Goal: Task Accomplishment & Management: Manage account settings

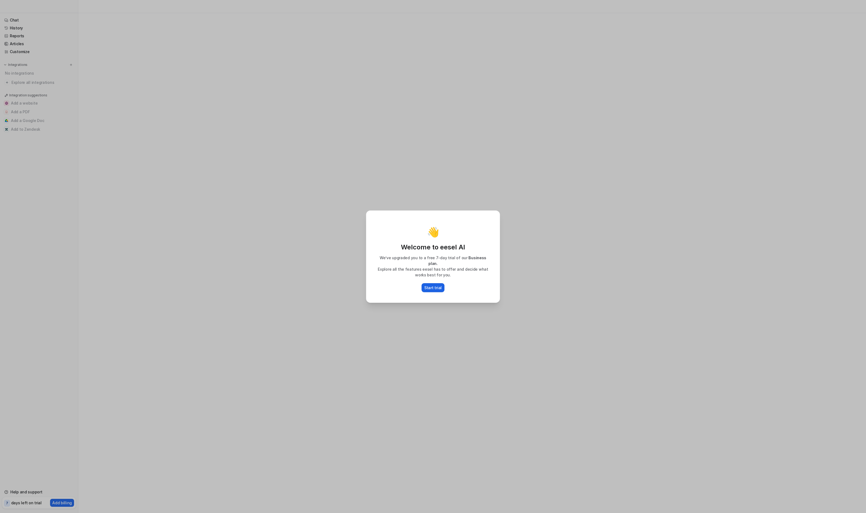
click at [432, 285] on p "Start trial" at bounding box center [432, 288] width 17 height 6
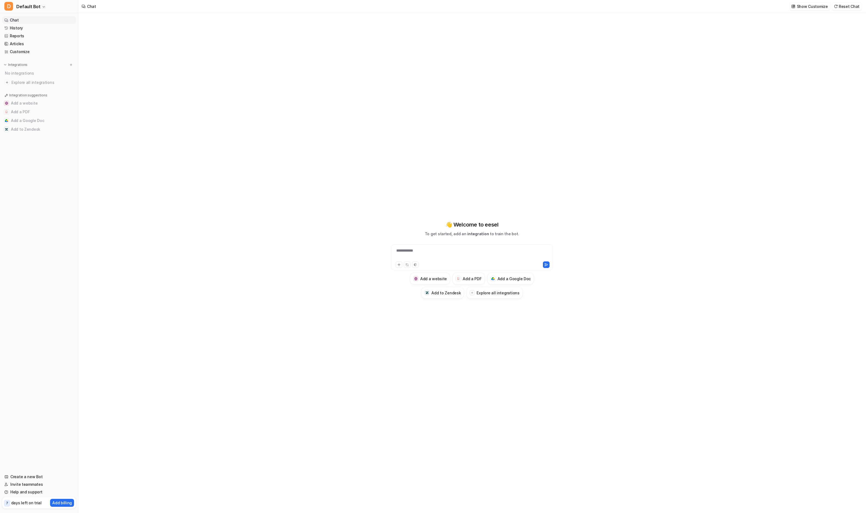
type textarea "**********"
click at [420, 330] on div "**********" at bounding box center [472, 259] width 200 height 359
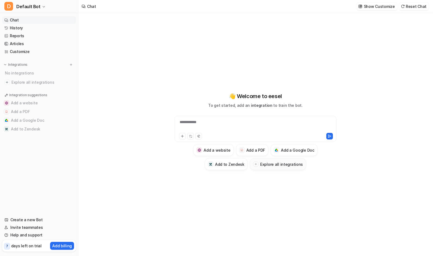
click at [291, 166] on h3 "Explore all integrations" at bounding box center [281, 165] width 43 height 6
click at [271, 165] on h3 "Explore all integrations" at bounding box center [281, 165] width 43 height 6
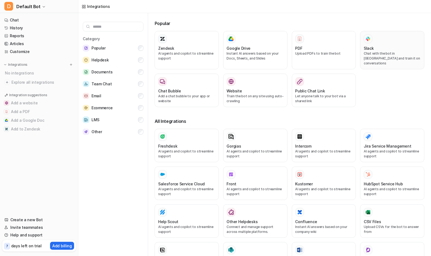
click at [377, 47] on div "Slack" at bounding box center [391, 48] width 57 height 6
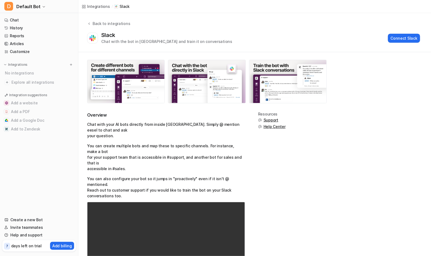
click at [405, 44] on div "Slack Chat with the bot in [GEOGRAPHIC_DATA] and train it on conversations Conn…" at bounding box center [253, 38] width 333 height 13
click at [406, 39] on button "Connect Slack" at bounding box center [404, 38] width 32 height 9
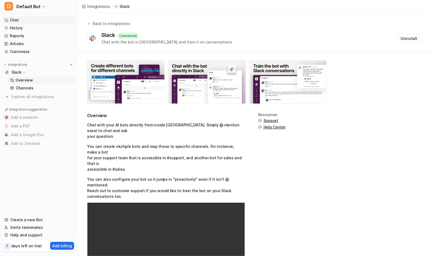
click at [31, 18] on link "Chat" at bounding box center [39, 20] width 74 height 8
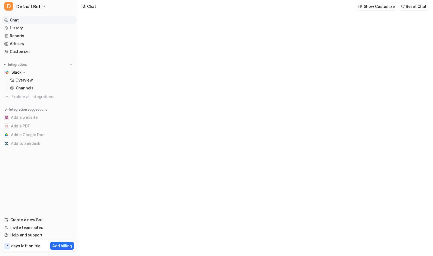
type textarea "**********"
click at [32, 89] on p "Channels" at bounding box center [25, 87] width 18 height 5
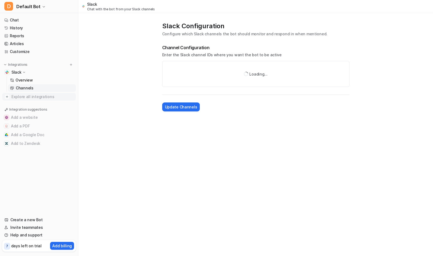
click at [46, 98] on span "Explore all integrations" at bounding box center [42, 96] width 62 height 9
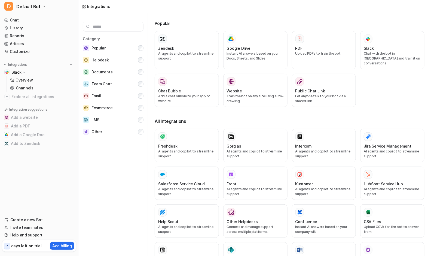
click at [117, 27] on input "text" at bounding box center [113, 27] width 61 height 10
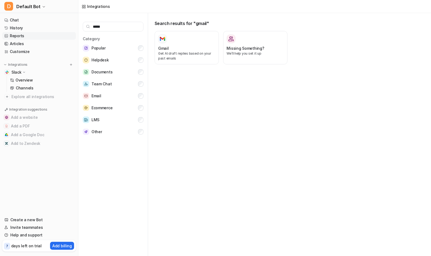
type input "*****"
click at [108, 98] on button "Email" at bounding box center [113, 96] width 61 height 11
click at [107, 105] on span "Ecommerce" at bounding box center [101, 108] width 21 height 7
click at [111, 101] on button "Email" at bounding box center [113, 96] width 61 height 11
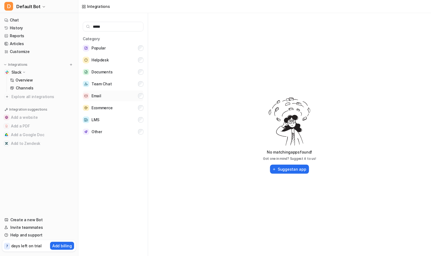
click at [118, 94] on button "Email" at bounding box center [113, 96] width 61 height 11
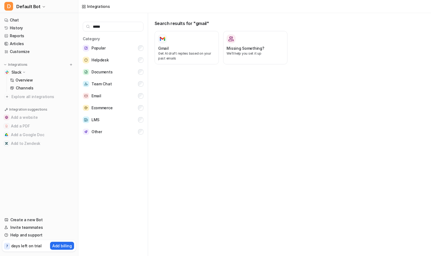
click at [24, 73] on icon at bounding box center [24, 72] width 4 height 4
click at [24, 71] on icon at bounding box center [24, 72] width 4 height 4
click at [37, 75] on div "Slack" at bounding box center [39, 73] width 74 height 8
drag, startPoint x: 37, startPoint y: 73, endPoint x: 36, endPoint y: 76, distance: 3.4
click at [37, 73] on div "Slack" at bounding box center [39, 73] width 74 height 8
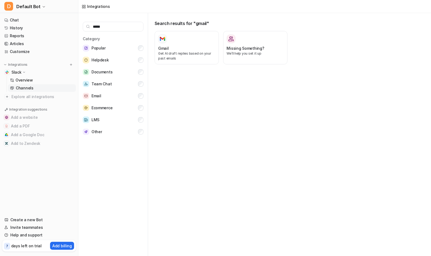
click at [32, 91] on link "Channels" at bounding box center [42, 88] width 68 height 8
click at [35, 87] on link "Channels" at bounding box center [42, 88] width 68 height 8
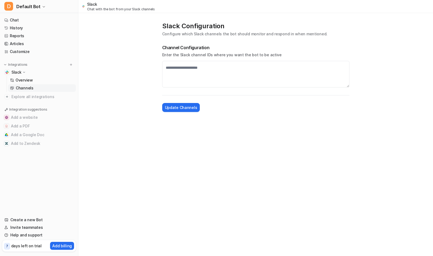
click at [36, 85] on link "Channels" at bounding box center [42, 88] width 68 height 8
click at [36, 80] on link "Overview" at bounding box center [42, 80] width 68 height 8
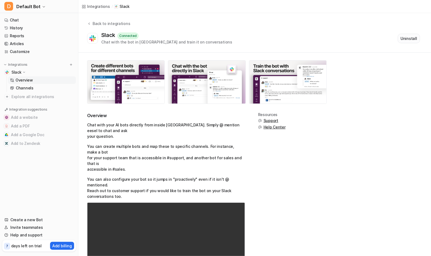
click at [408, 35] on button "Uninstall" at bounding box center [408, 39] width 22 height 10
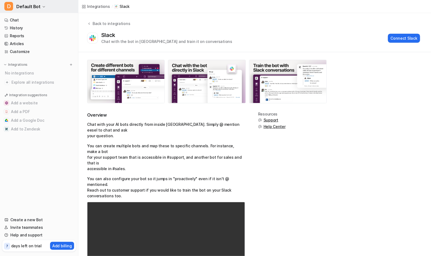
click at [39, 5] on button "D Default Bot" at bounding box center [39, 6] width 78 height 13
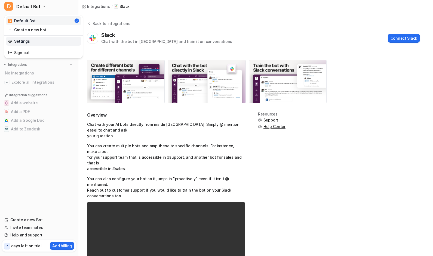
click at [33, 43] on link "Settings" at bounding box center [43, 41] width 75 height 9
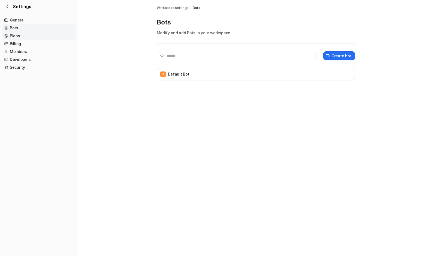
click at [30, 34] on link "Plans" at bounding box center [39, 36] width 74 height 8
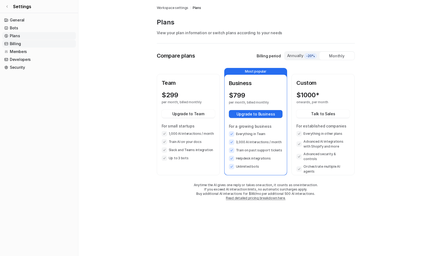
click at [28, 41] on link "Billing" at bounding box center [39, 44] width 74 height 8
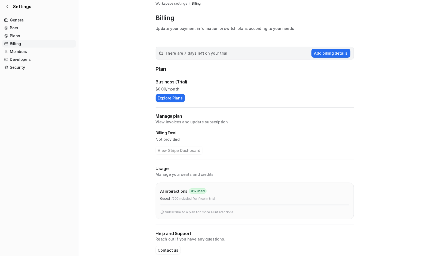
scroll to position [13, 0]
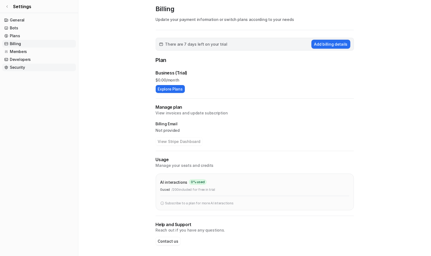
click at [23, 67] on link "Security" at bounding box center [39, 68] width 74 height 8
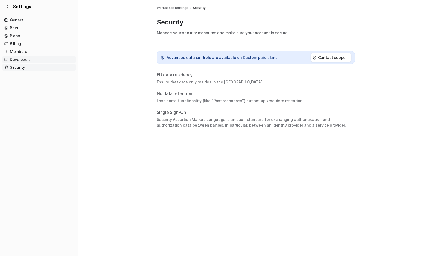
click at [34, 58] on link "Developers" at bounding box center [39, 60] width 74 height 8
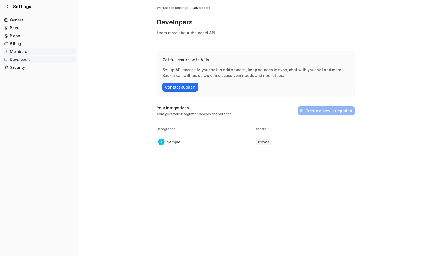
click at [33, 53] on link "Members" at bounding box center [39, 52] width 74 height 8
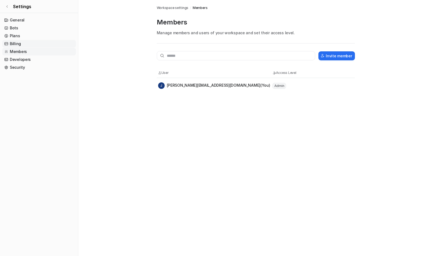
click at [34, 44] on link "Billing" at bounding box center [39, 44] width 74 height 8
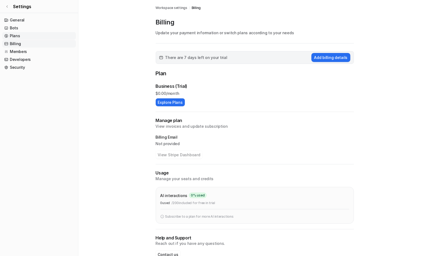
click at [33, 35] on link "Plans" at bounding box center [39, 36] width 74 height 8
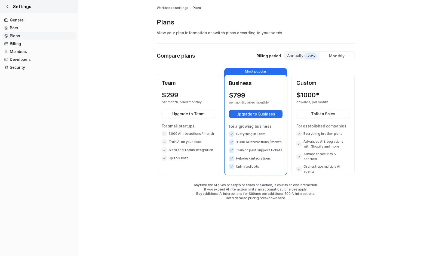
click at [1, 6] on link "Settings" at bounding box center [39, 6] width 78 height 13
